Goal: Complete application form: Complete application form

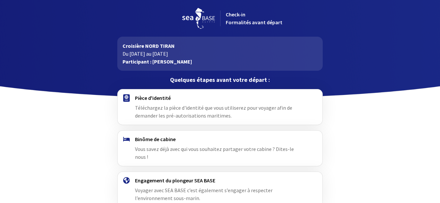
scroll to position [33, 0]
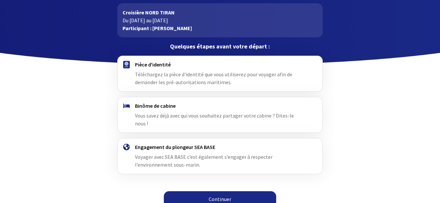
click at [167, 77] on span "Téléchargez la pièce d'identité que vous utiliserez pour voyager afin de demand…" at bounding box center [213, 78] width 157 height 14
click at [221, 192] on link "Continuer" at bounding box center [220, 200] width 112 height 16
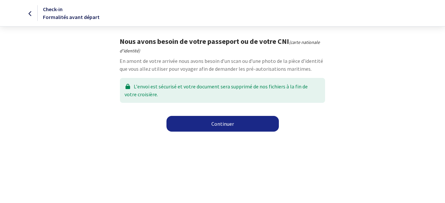
click at [221, 127] on link "Continuer" at bounding box center [223, 124] width 112 height 16
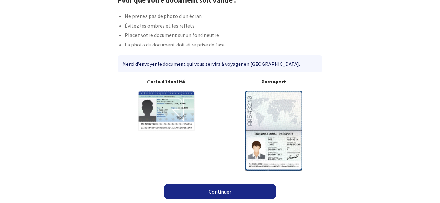
scroll to position [42, 0]
click at [222, 193] on link "Continuer" at bounding box center [220, 192] width 112 height 16
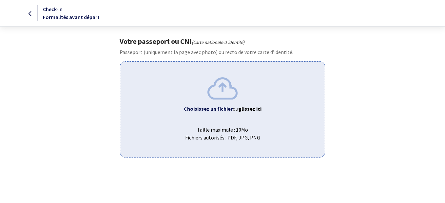
click at [228, 110] on b "Choisissez un fichier" at bounding box center [208, 109] width 49 height 7
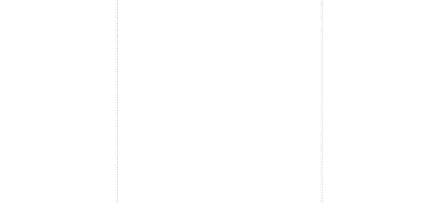
scroll to position [66, 0]
drag, startPoint x: 296, startPoint y: 1, endPoint x: 343, endPoint y: 40, distance: 61.2
click at [343, 40] on div "Votre passeport ou CNI Passeport (uniquement la page avec photo) ou recto de vo…" at bounding box center [220, 150] width 371 height 359
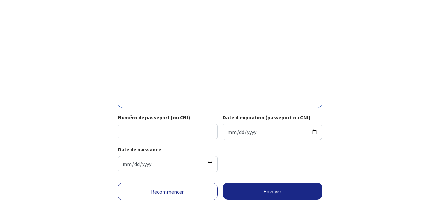
scroll to position [230, 0]
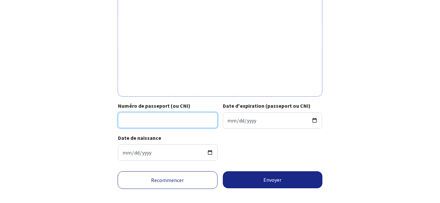
click at [178, 125] on input "Numéro de passeport (ou CNI)" at bounding box center [168, 120] width 100 height 16
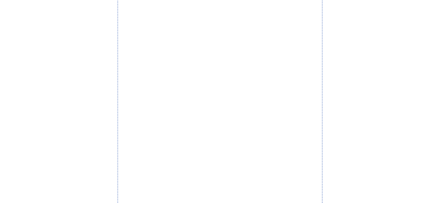
scroll to position [66, 0]
type input "24IE97693"
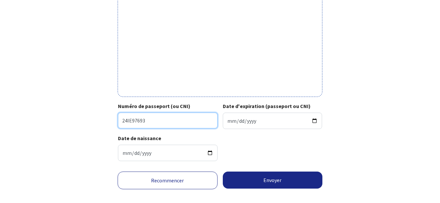
scroll to position [239, 0]
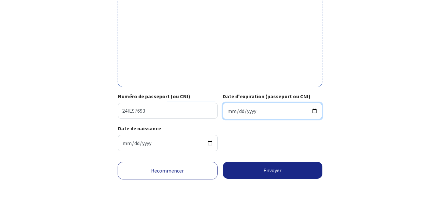
click at [230, 111] on input "Date d'expiration (passeport ou CNI)" at bounding box center [273, 111] width 100 height 16
type input "2034-11-13"
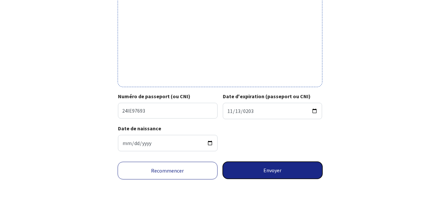
click at [275, 170] on button "Envoyer" at bounding box center [273, 170] width 100 height 17
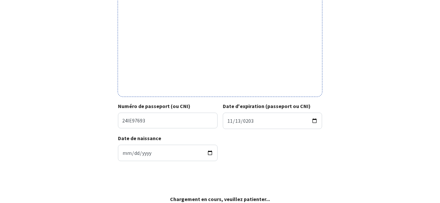
scroll to position [229, 0]
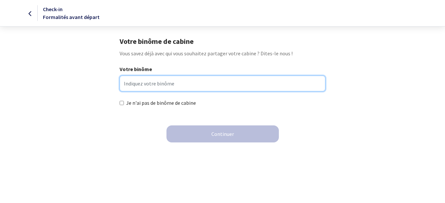
click at [144, 83] on input "Votre binôme" at bounding box center [223, 84] width 206 height 16
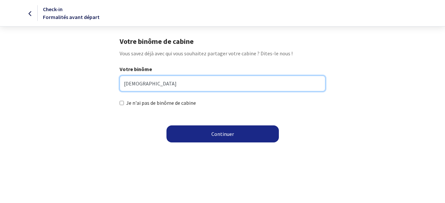
type input "christian"
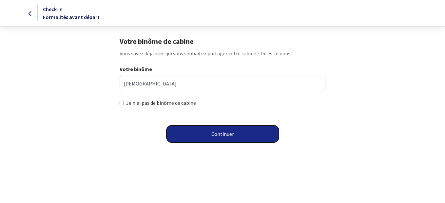
click at [214, 131] on button "Continuer" at bounding box center [223, 134] width 112 height 17
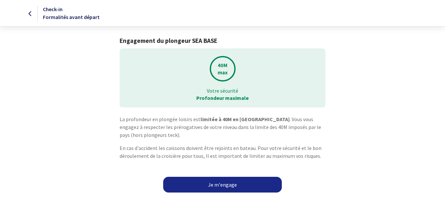
click at [221, 184] on link "Je m'engage" at bounding box center [222, 185] width 119 height 16
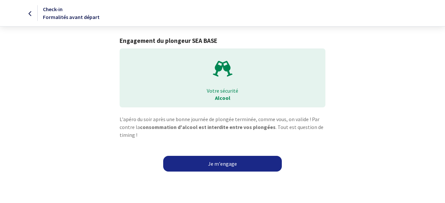
click at [224, 164] on link "Je m'engage" at bounding box center [222, 164] width 119 height 16
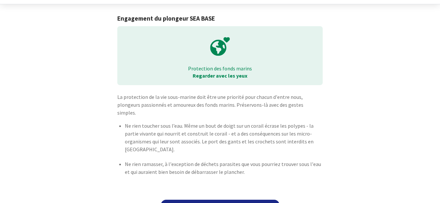
scroll to position [31, 0]
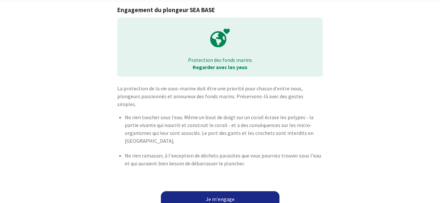
click at [218, 192] on link "Je m'engage" at bounding box center [220, 200] width 119 height 16
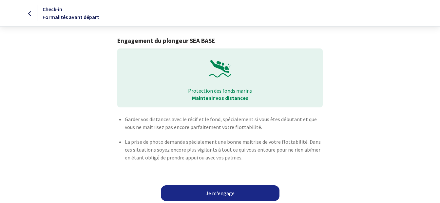
click at [223, 190] on link "Je m'engage" at bounding box center [220, 194] width 119 height 16
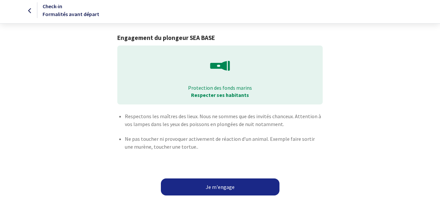
scroll to position [3, 0]
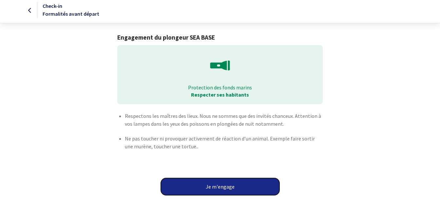
click at [222, 185] on button "Je m'engage" at bounding box center [220, 186] width 119 height 17
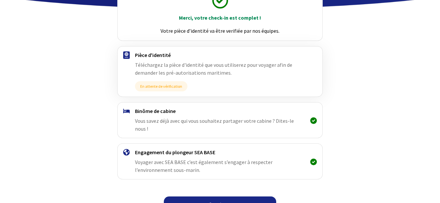
scroll to position [95, 0]
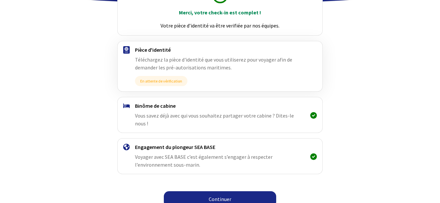
click at [221, 192] on link "Continuer" at bounding box center [220, 200] width 112 height 16
click at [216, 192] on link "Continuer" at bounding box center [220, 200] width 112 height 16
